Goal: Check status: Check status

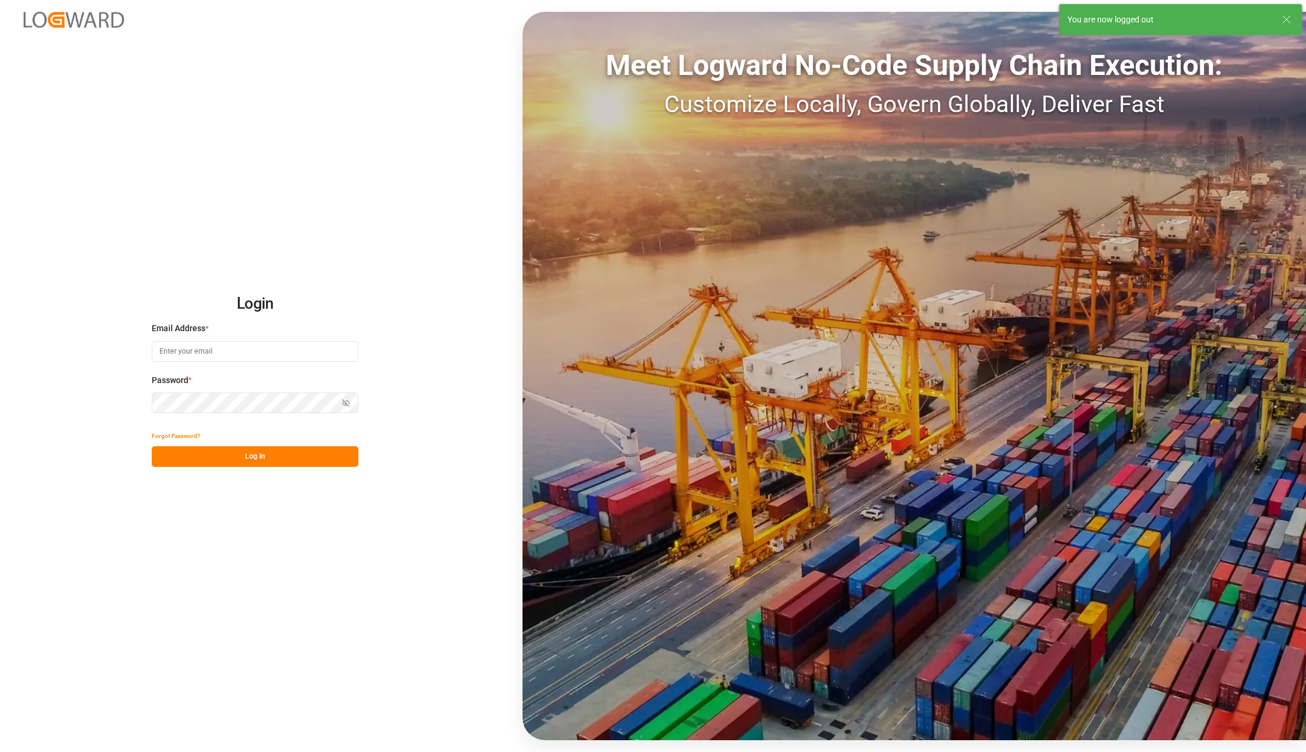
type input "[PERSON_NAME][EMAIL_ADDRESS][PERSON_NAME][DOMAIN_NAME]"
click at [278, 459] on button "Log In" at bounding box center [255, 456] width 207 height 21
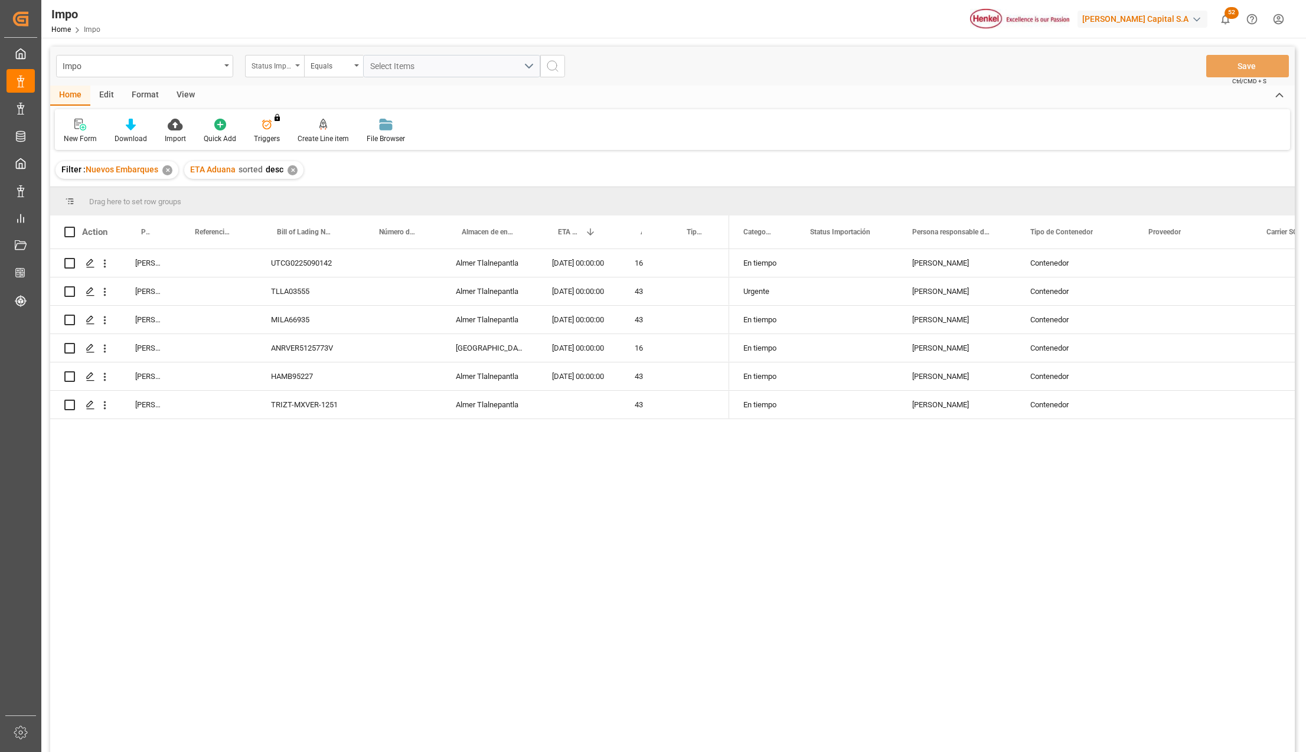
click at [295, 63] on div "Status Importación" at bounding box center [274, 66] width 59 height 22
click at [306, 144] on div "Referencia Leschaco" at bounding box center [334, 145] width 176 height 25
click at [383, 67] on input "text" at bounding box center [451, 66] width 177 height 22
type input "250406900932"
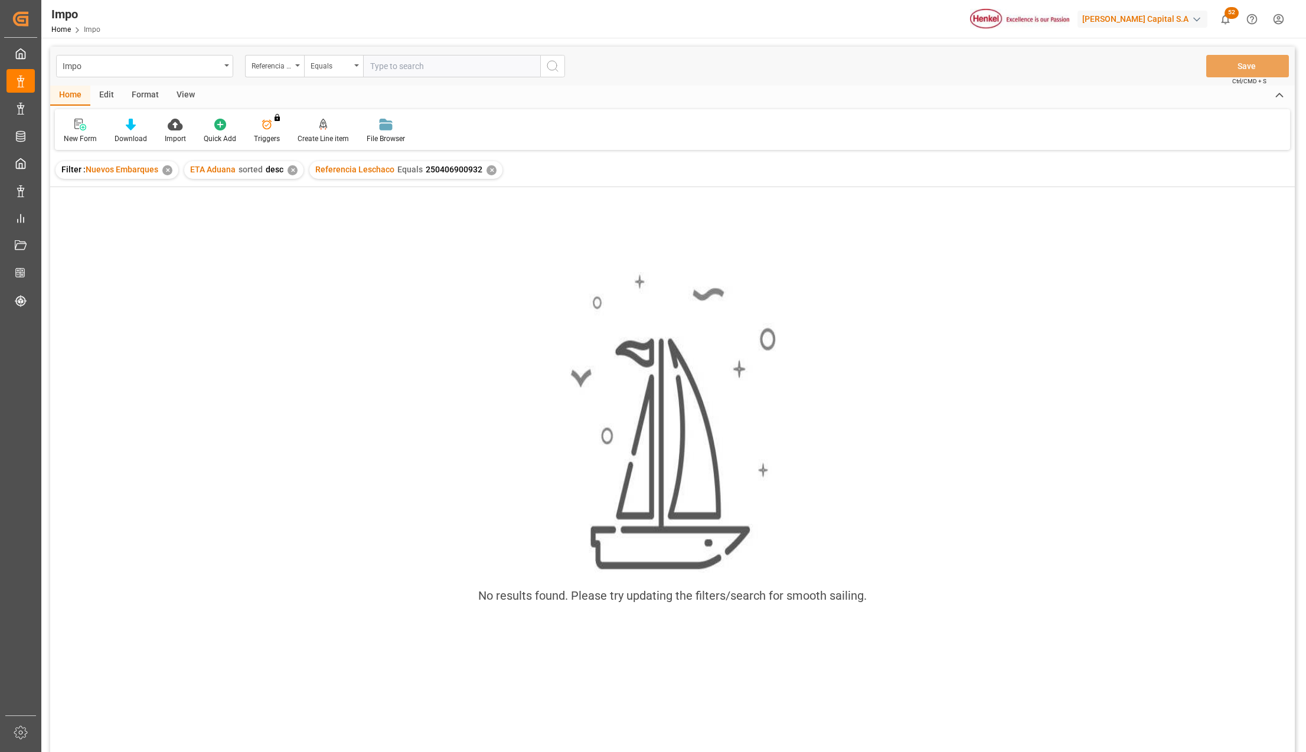
click at [168, 170] on div "✕" at bounding box center [167, 170] width 10 height 10
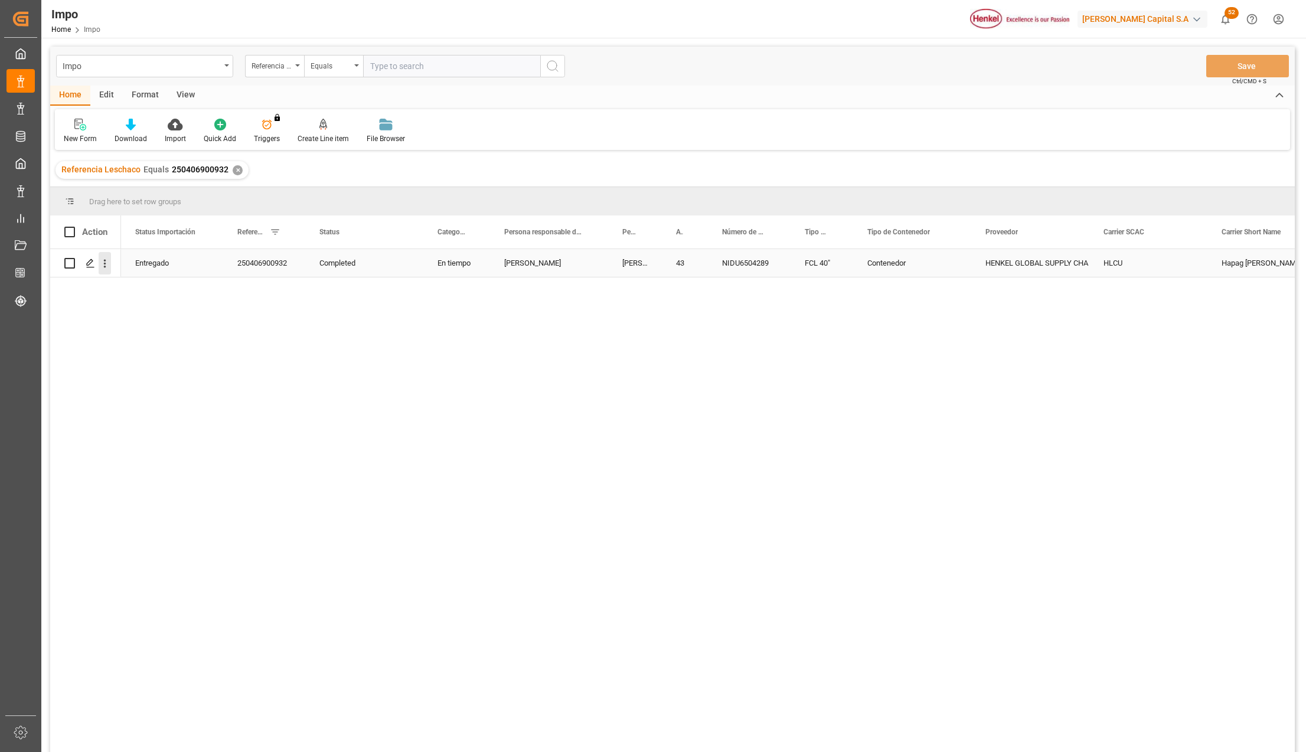
click at [107, 262] on icon "open menu" at bounding box center [105, 263] width 12 height 12
click at [121, 286] on span "Press SPACE to select this row." at bounding box center [118, 288] width 21 height 12
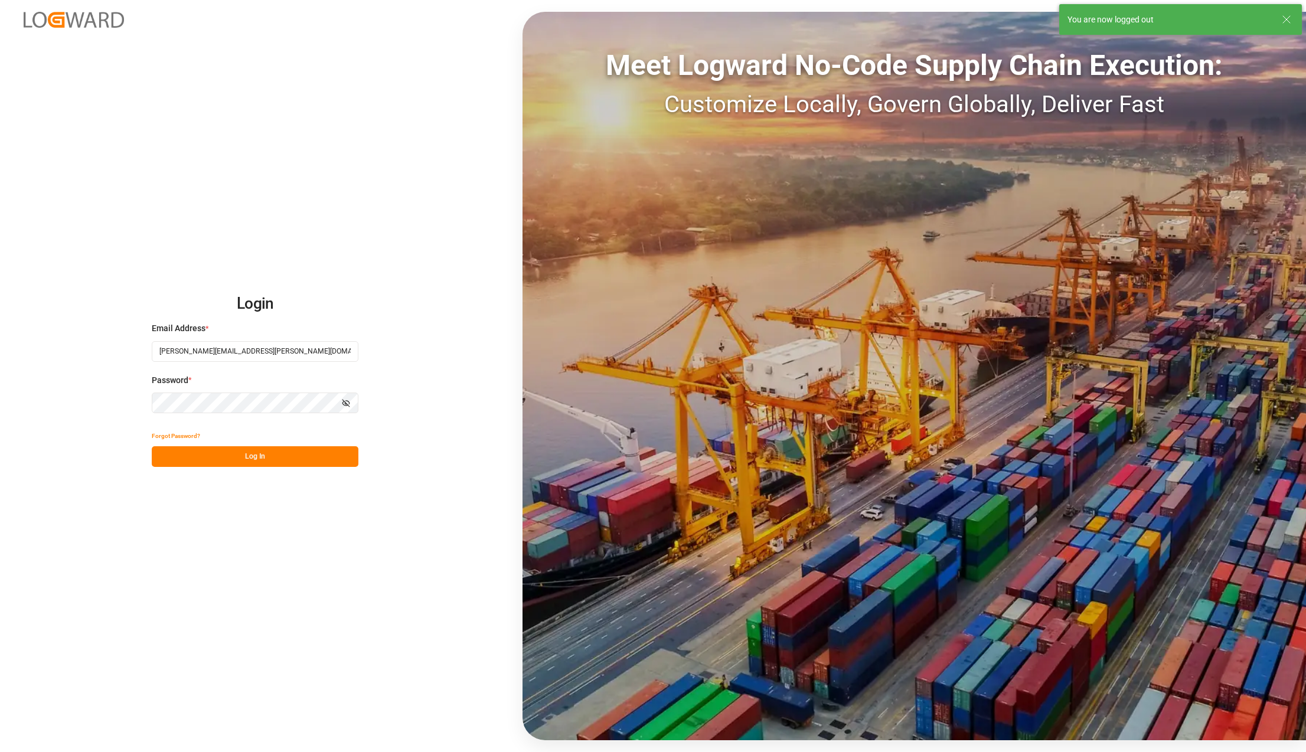
click at [175, 449] on button "Log In" at bounding box center [255, 456] width 207 height 21
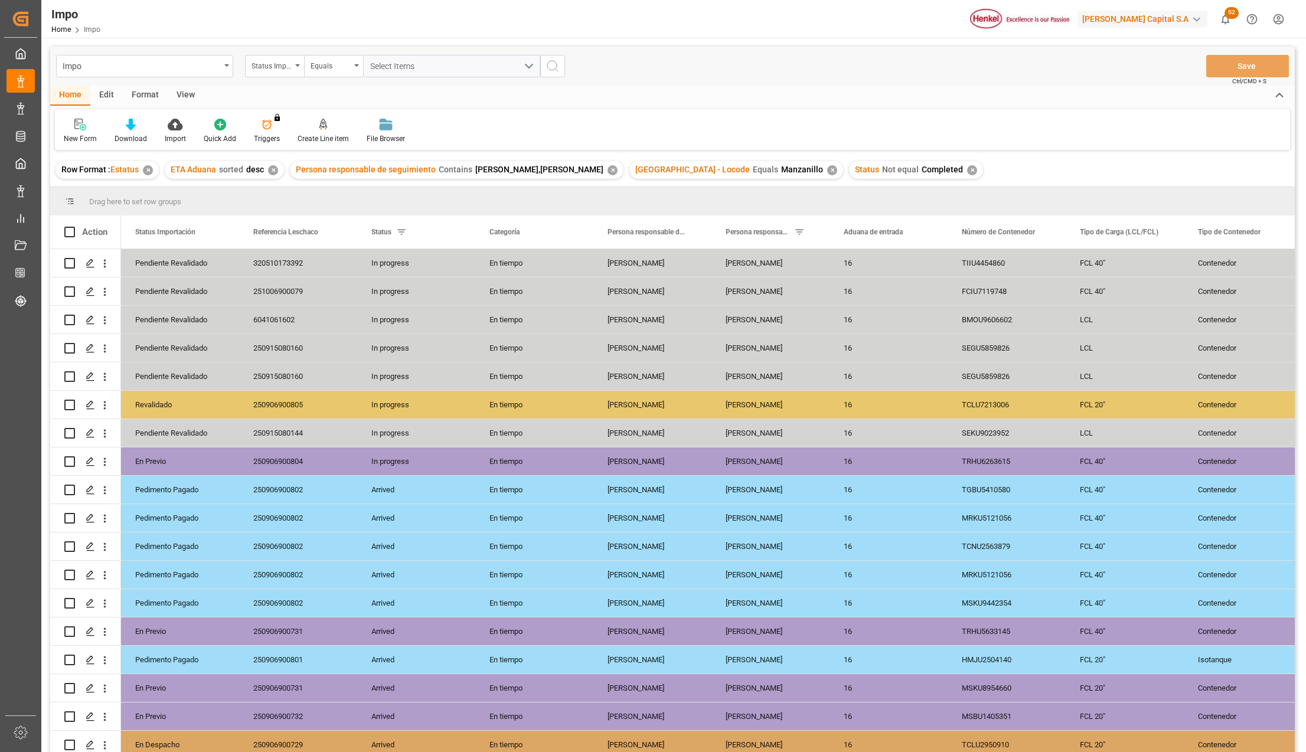
click at [194, 92] on div "View" at bounding box center [186, 96] width 36 height 20
click at [146, 124] on div at bounding box center [134, 124] width 59 height 12
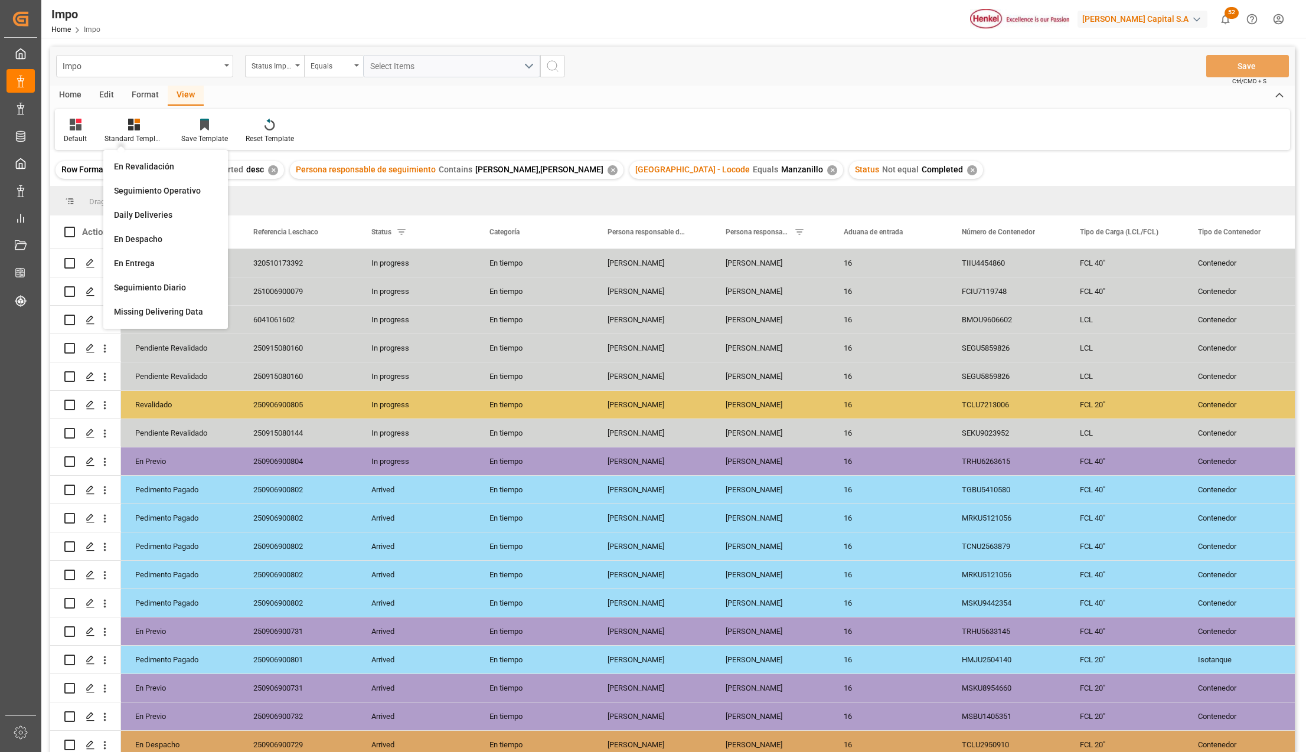
click at [170, 187] on div "Seguimiento Operativo" at bounding box center [165, 191] width 103 height 12
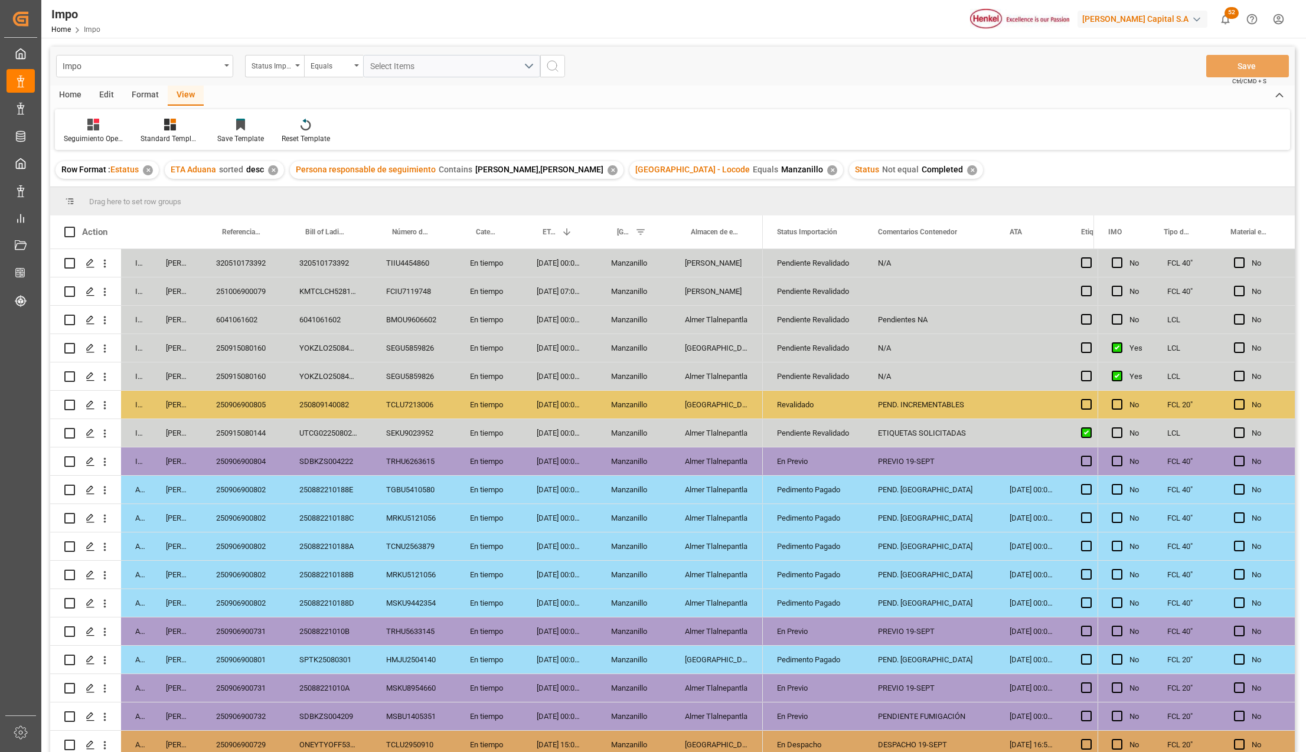
click at [250, 311] on div "6041061602" at bounding box center [243, 320] width 83 height 28
click at [249, 318] on div "6041061602" at bounding box center [243, 320] width 83 height 28
click at [249, 318] on input "6041061602" at bounding box center [243, 326] width 64 height 22
type input "251015080015"
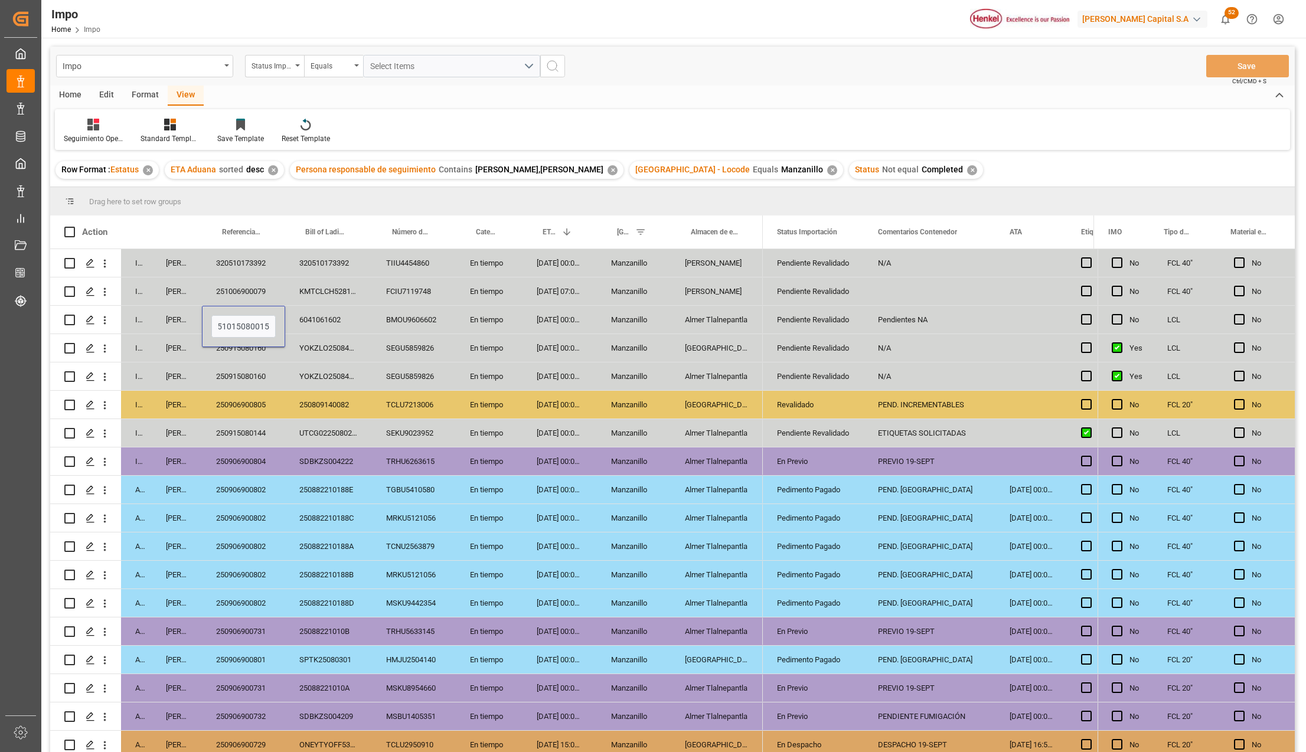
scroll to position [0, 5]
click at [1241, 67] on button "Save" at bounding box center [1247, 66] width 83 height 22
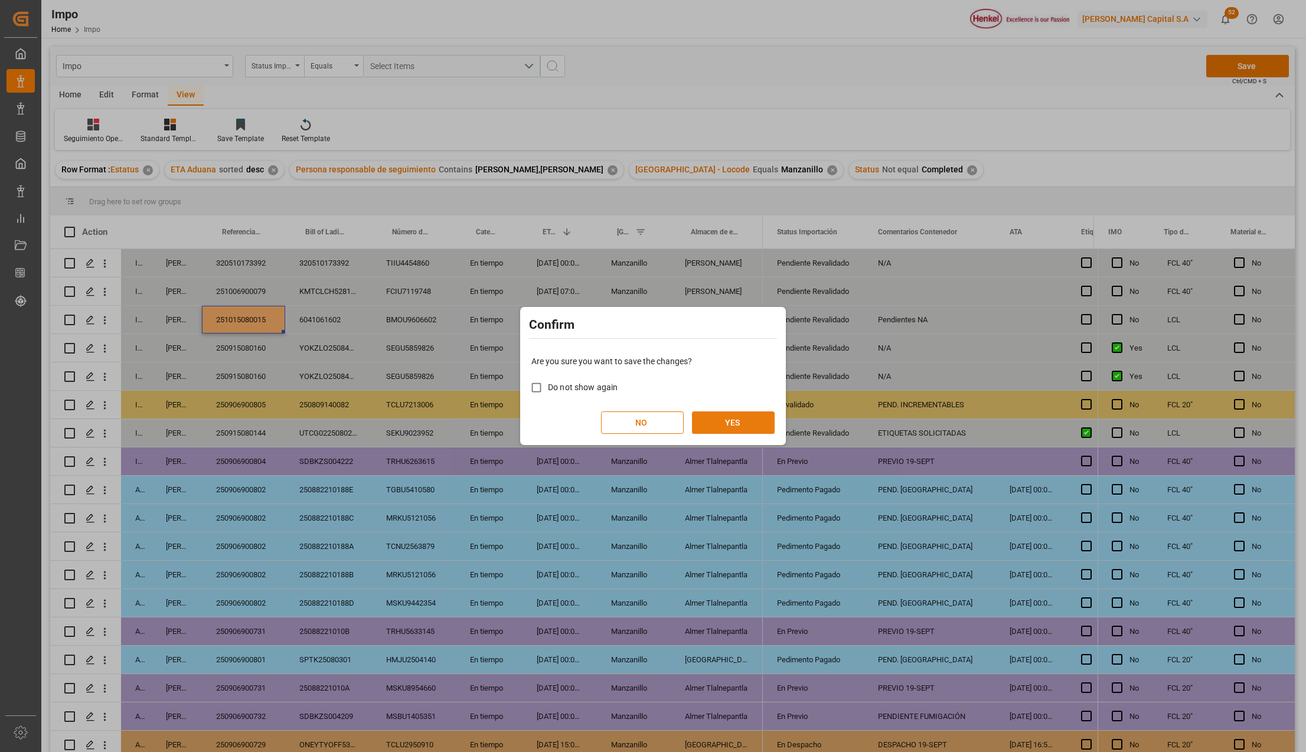
click at [721, 415] on button "YES" at bounding box center [733, 423] width 83 height 22
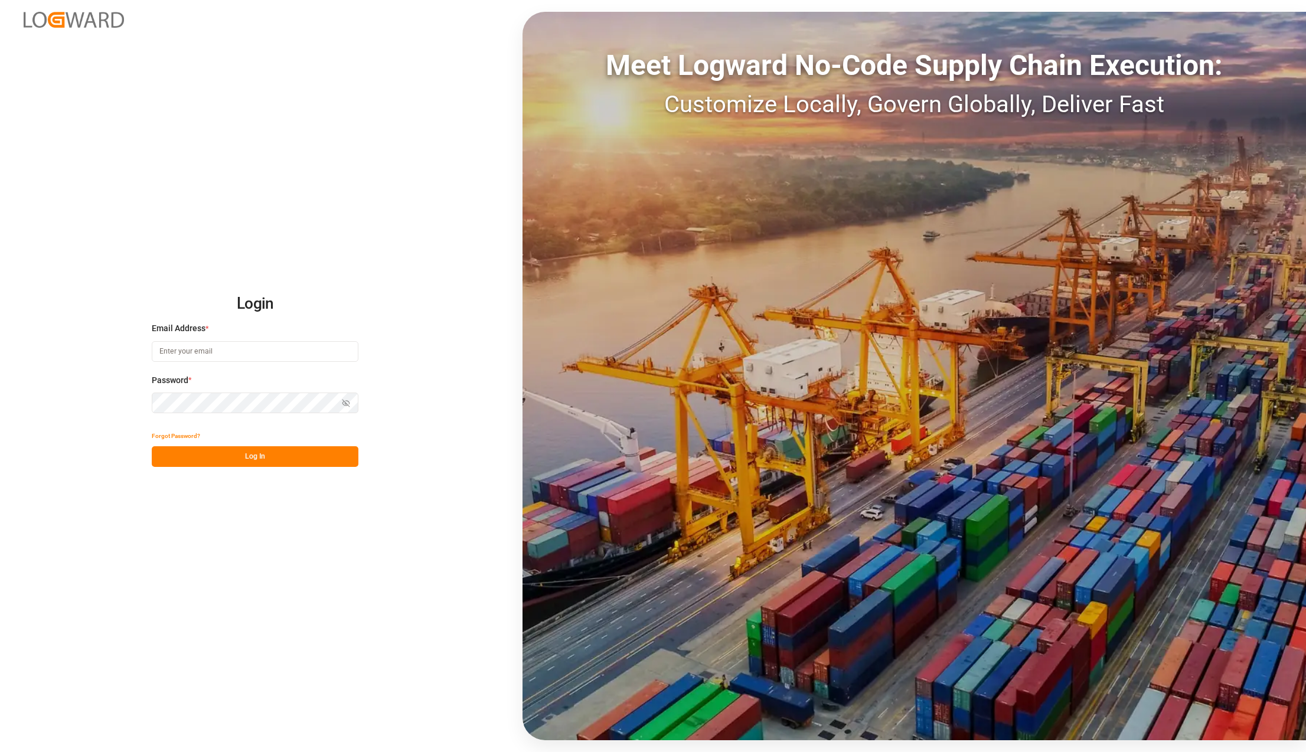
type input "[PERSON_NAME][EMAIL_ADDRESS][PERSON_NAME][DOMAIN_NAME]"
click at [248, 451] on button "Log In" at bounding box center [255, 456] width 207 height 21
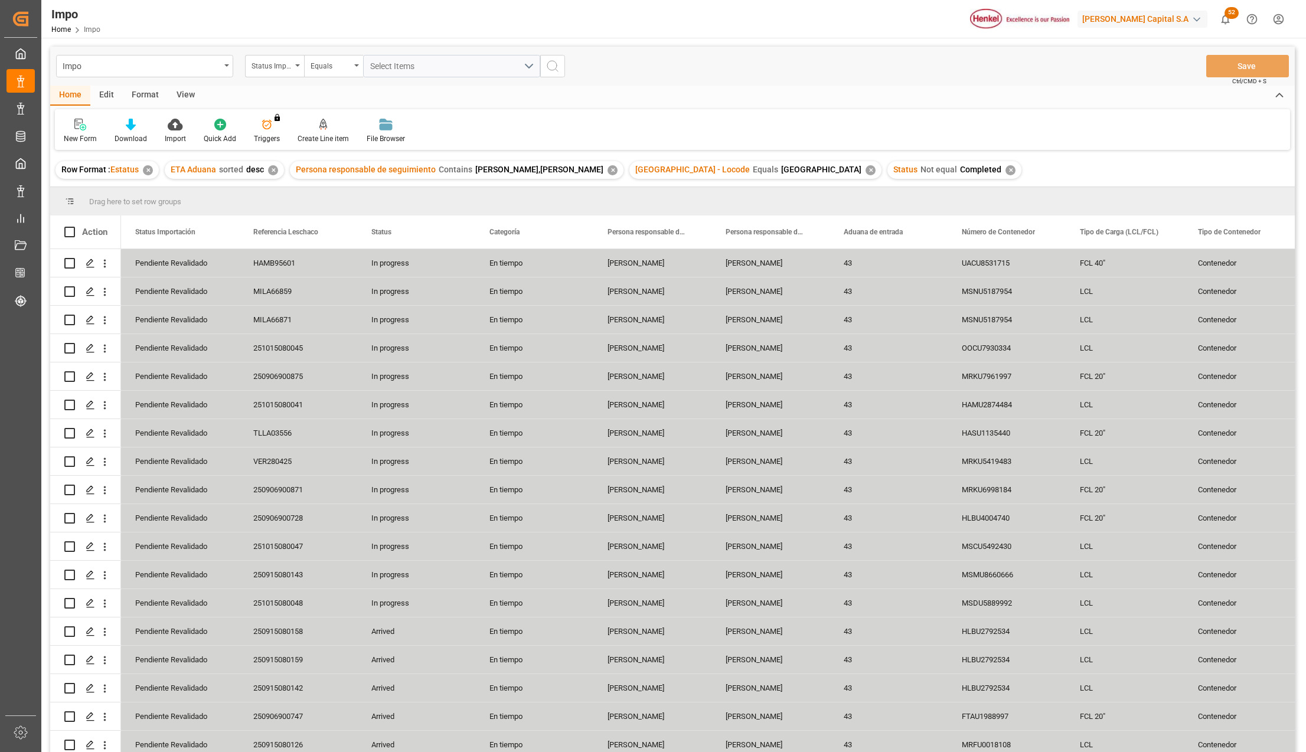
click at [180, 97] on div "View" at bounding box center [186, 96] width 36 height 20
click at [144, 120] on div at bounding box center [134, 124] width 59 height 12
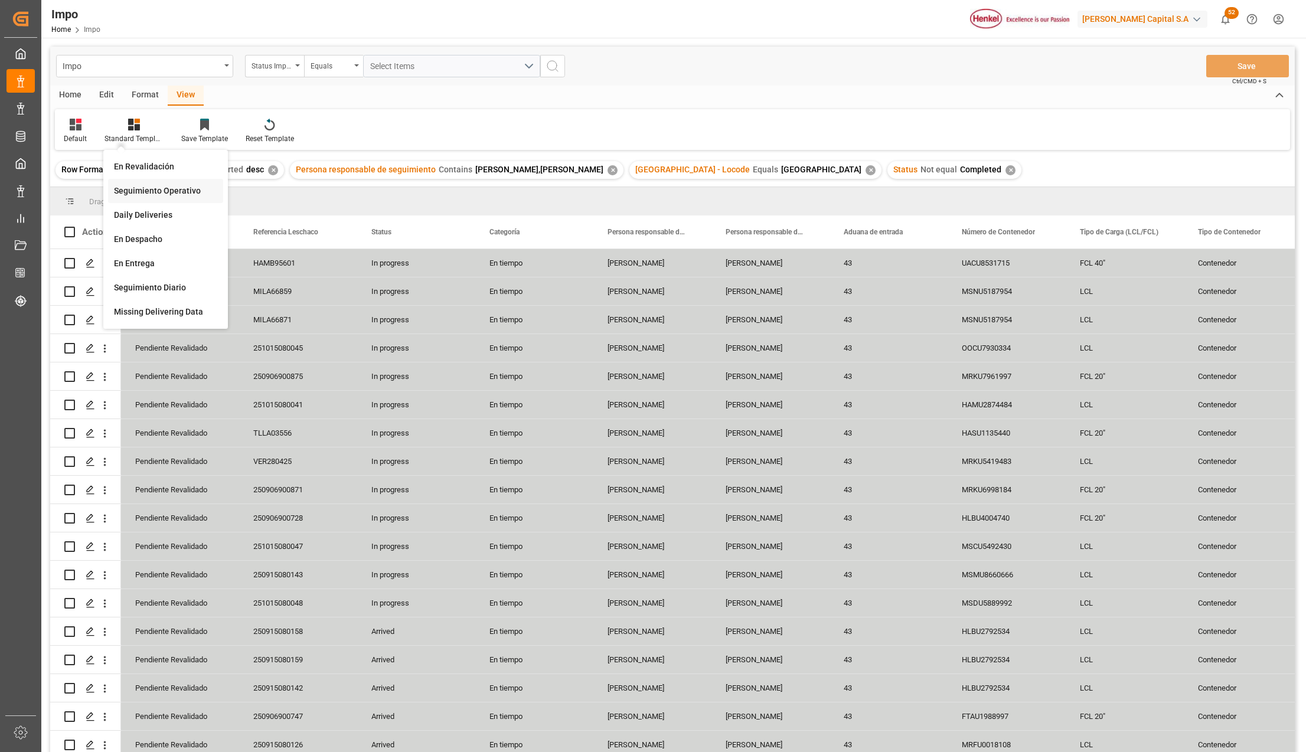
click at [144, 185] on div "Seguimiento Operativo" at bounding box center [165, 191] width 103 height 12
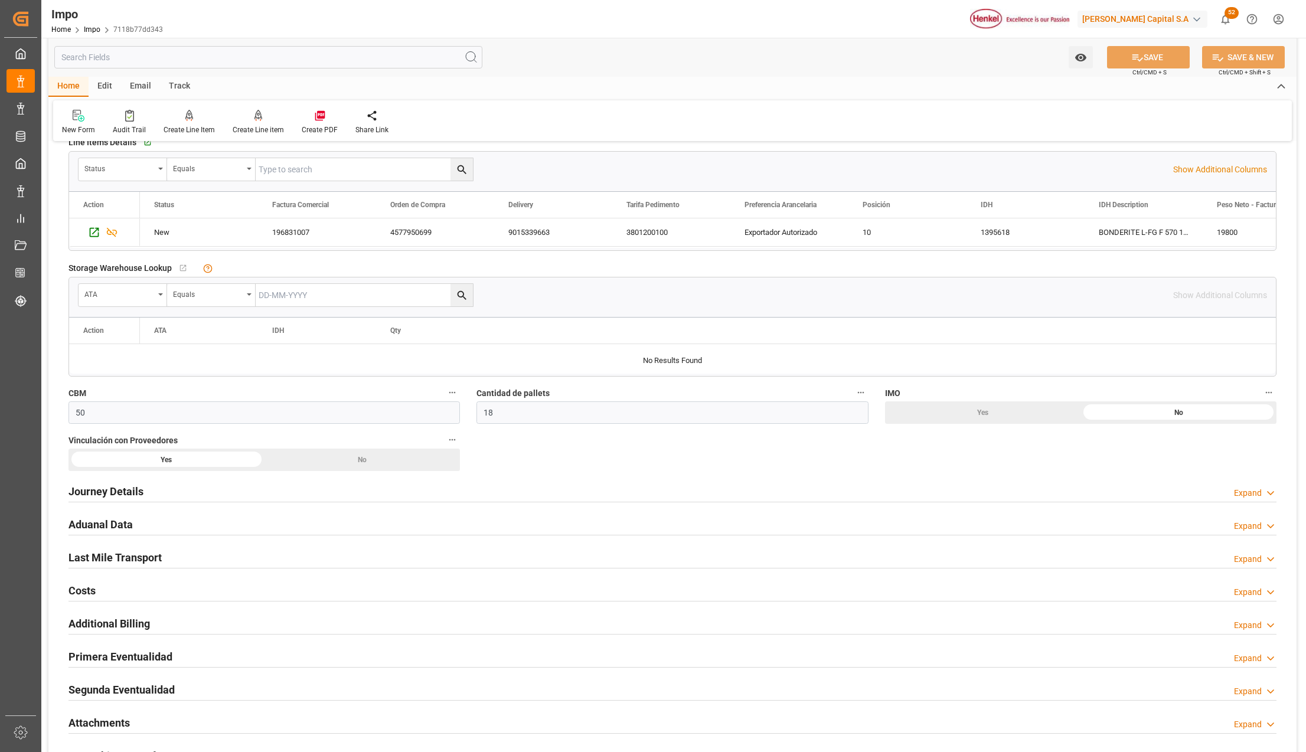
scroll to position [551, 0]
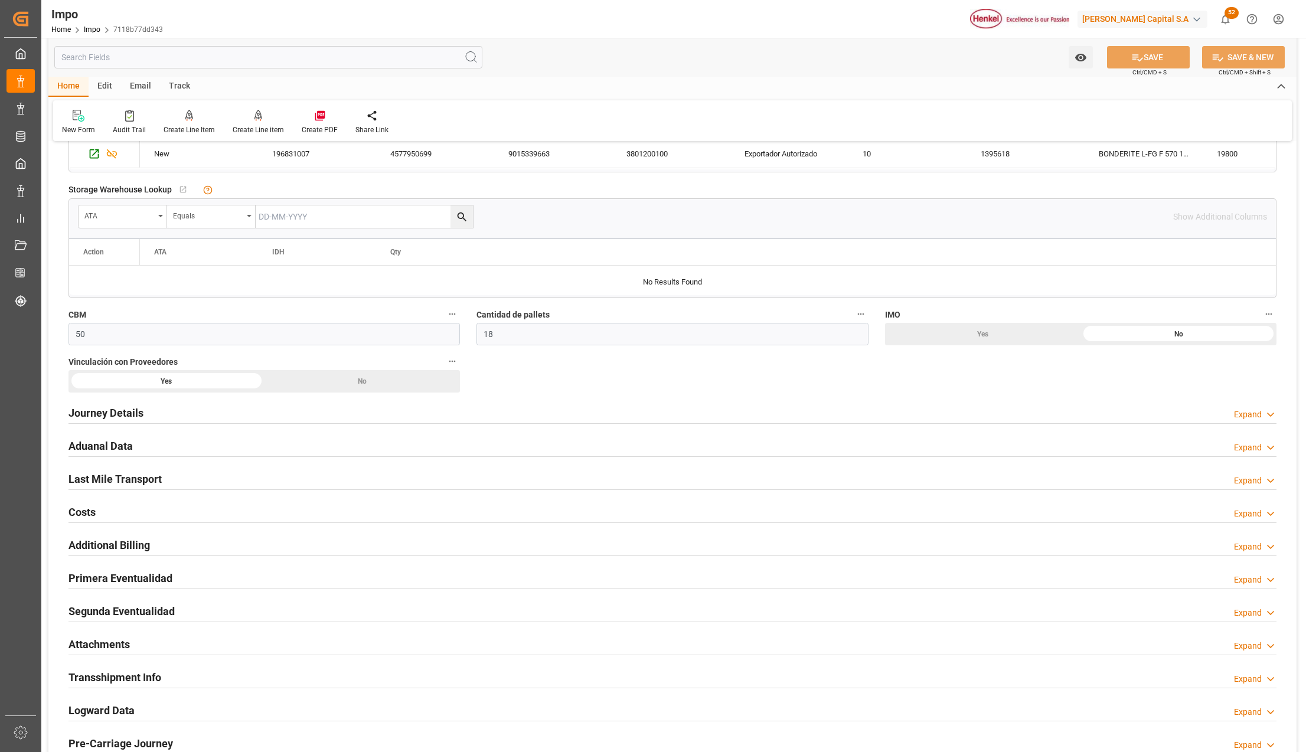
click at [107, 573] on h2 "Primera Eventualidad" at bounding box center [120, 578] width 104 height 16
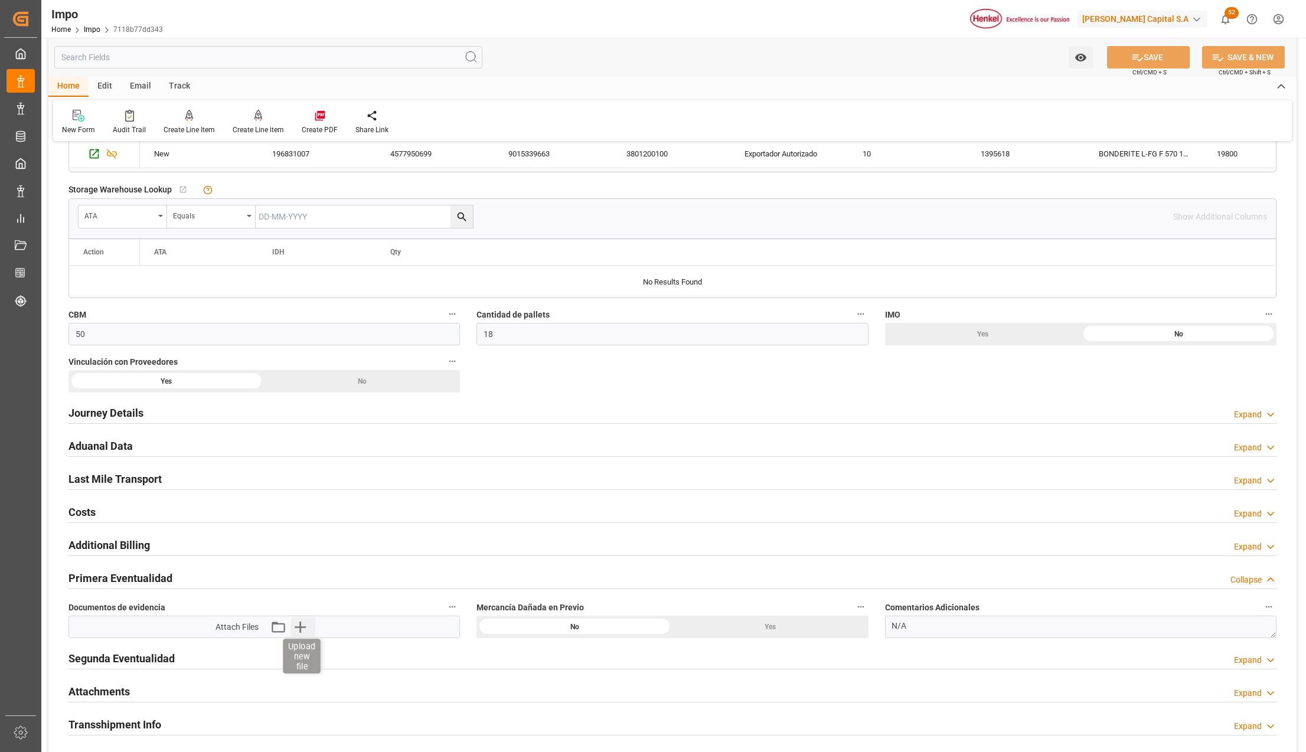
click at [299, 626] on icon "button" at bounding box center [300, 627] width 19 height 19
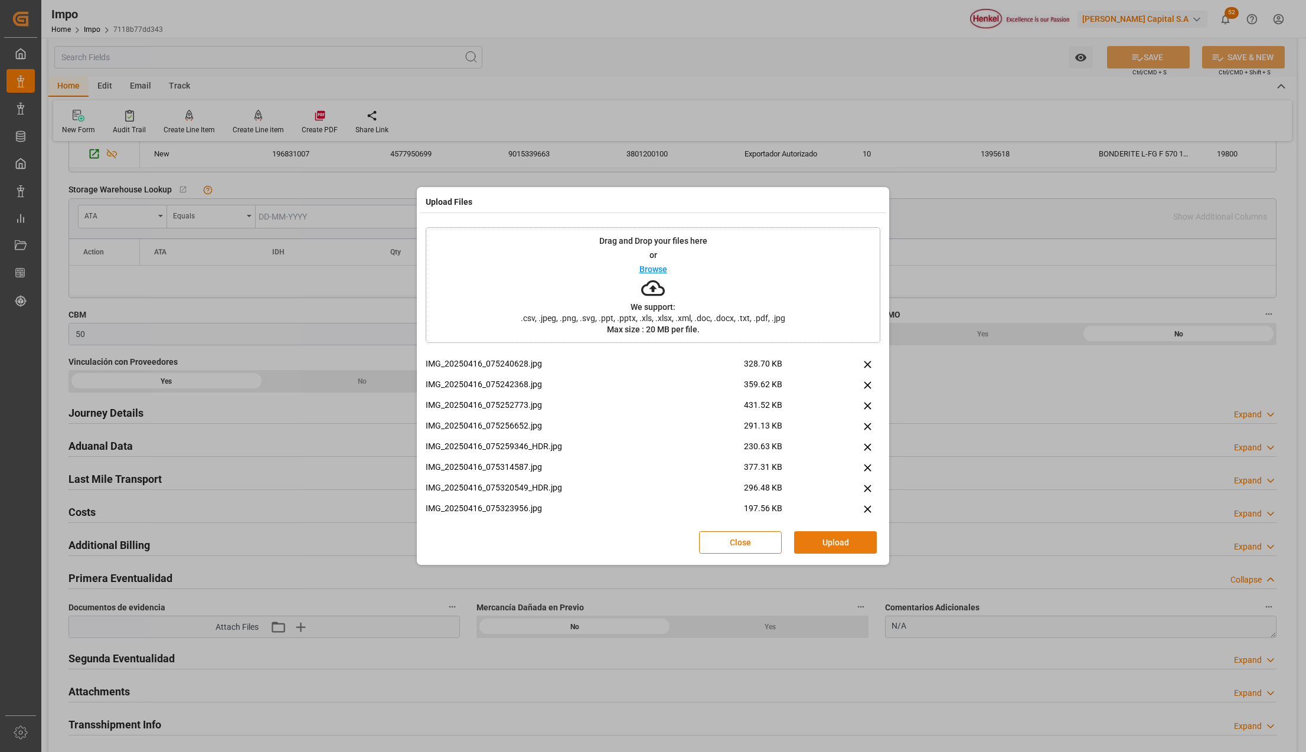
click at [868, 544] on button "Upload" at bounding box center [835, 542] width 83 height 22
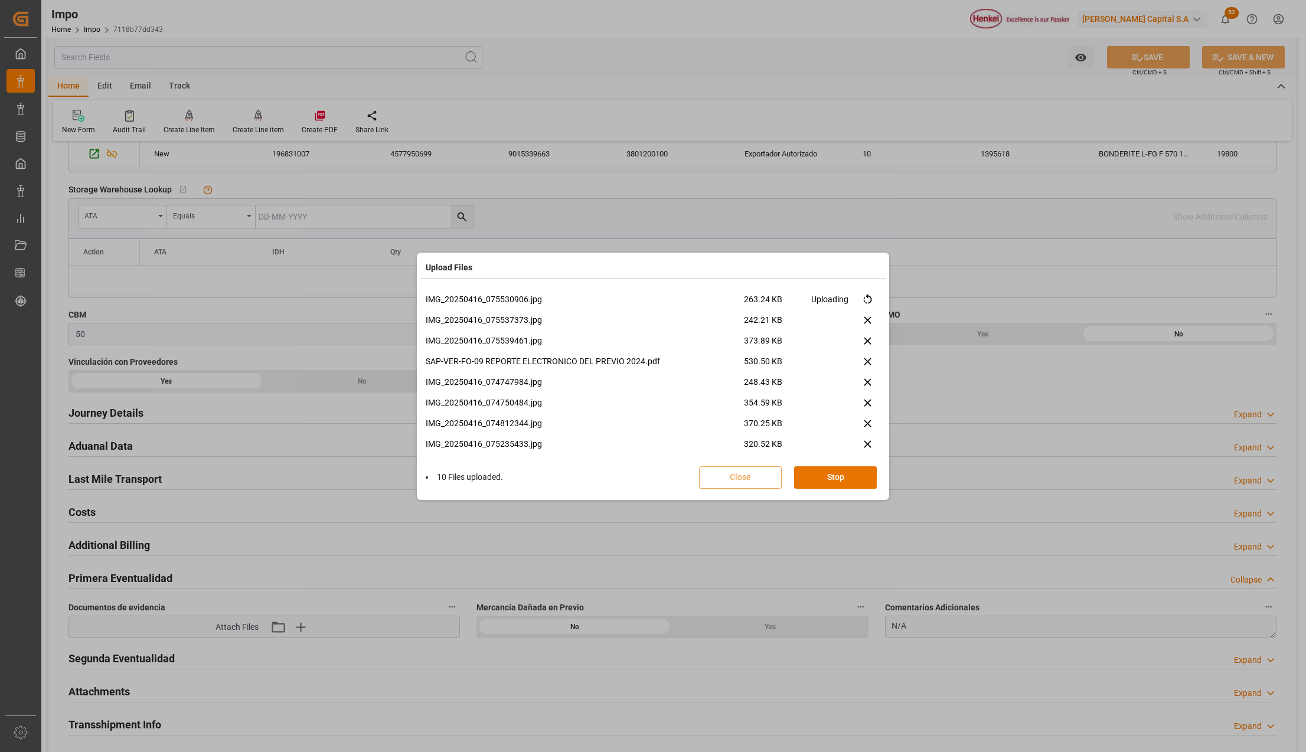
scroll to position [215, 0]
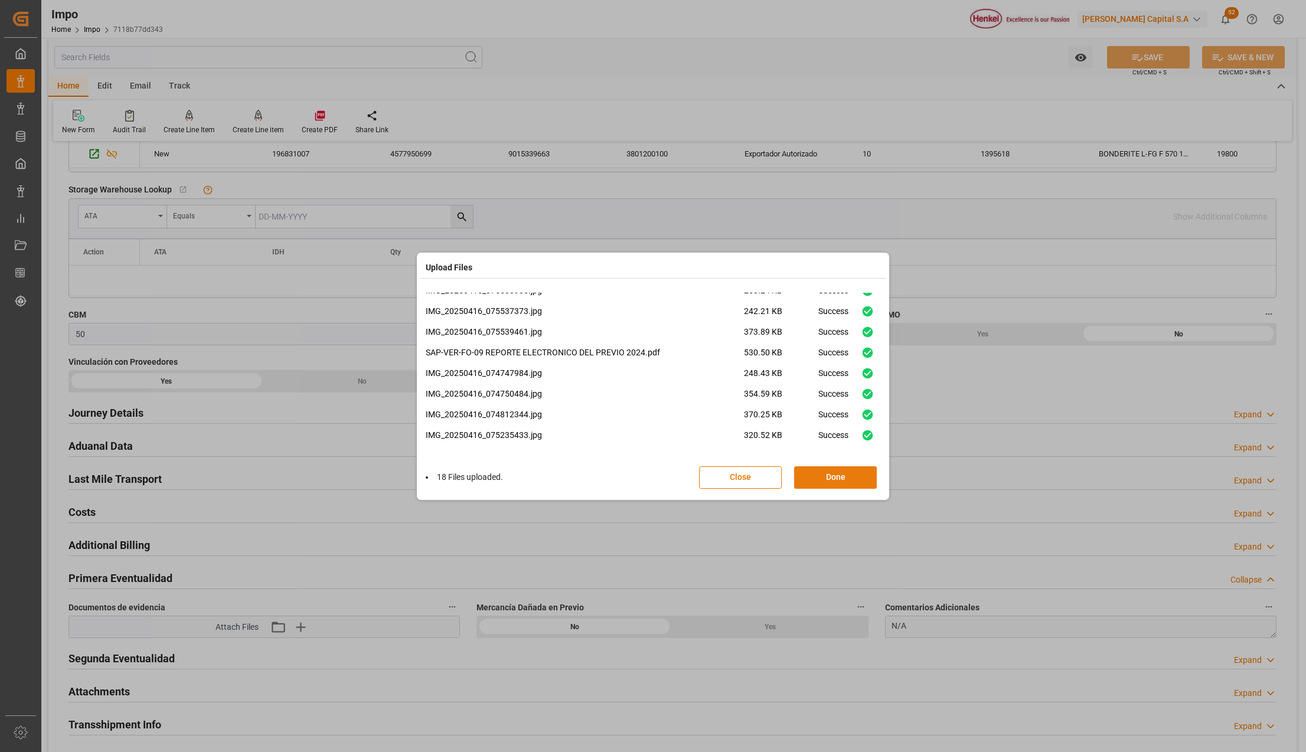
click at [854, 475] on button "Done" at bounding box center [835, 477] width 83 height 22
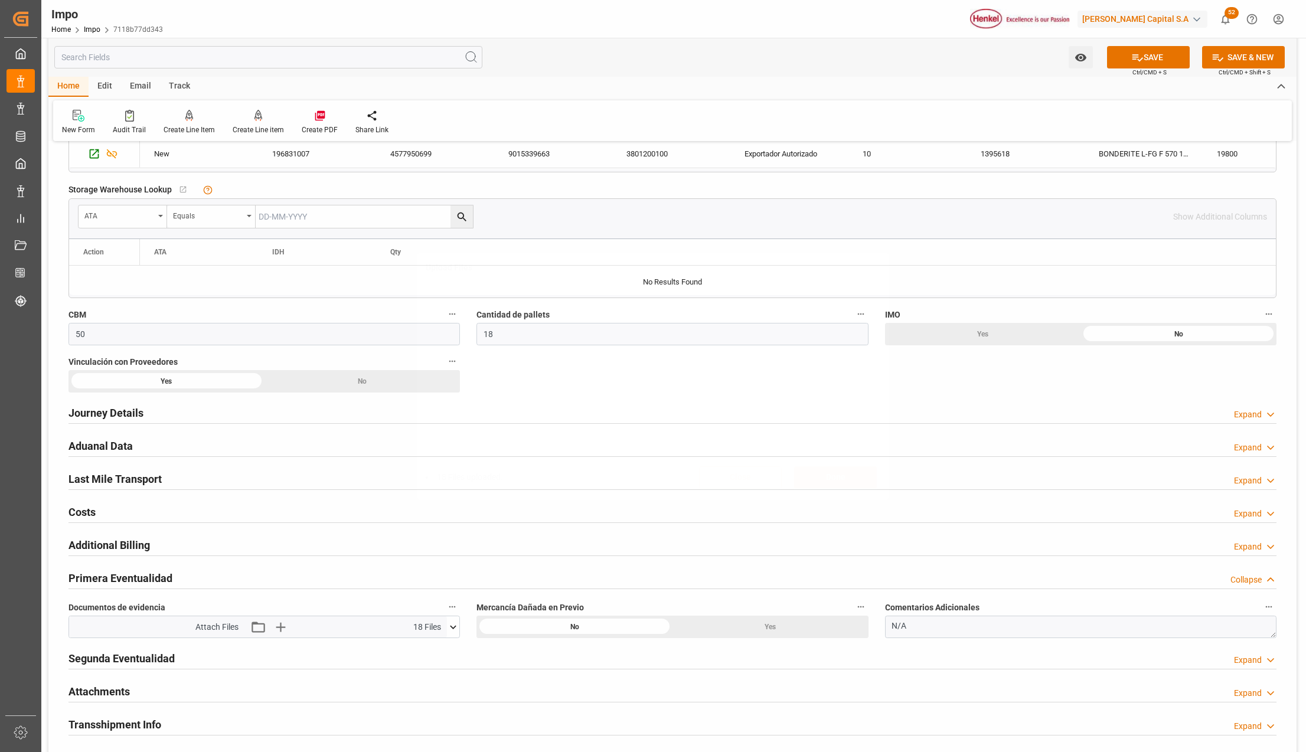
scroll to position [0, 0]
click at [1141, 56] on button "SAVE" at bounding box center [1148, 57] width 83 height 22
